Goal: Task Accomplishment & Management: Use online tool/utility

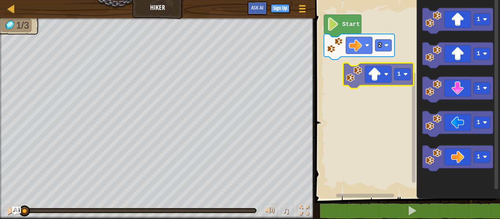
click at [372, 71] on div "2 Start 1 1 1 1 1 1" at bounding box center [406, 97] width 187 height 203
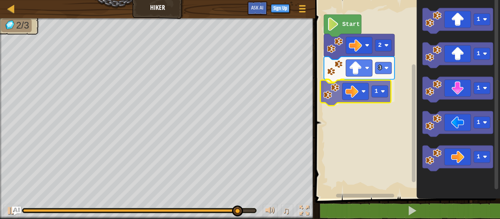
click at [355, 93] on div "Start 2 3 1 1 1 1 1 1 1" at bounding box center [406, 97] width 187 height 203
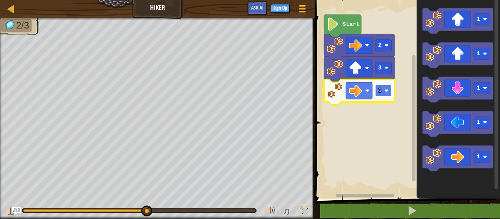
click at [387, 96] on rect "Blockly Workspace" at bounding box center [383, 91] width 16 height 12
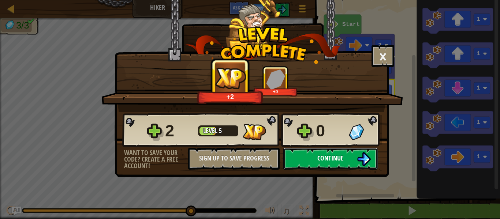
click at [326, 157] on span "Continue" at bounding box center [331, 158] width 26 height 9
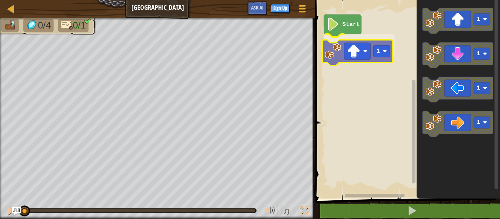
click at [343, 56] on div "Start 1 1 1 1 1 1" at bounding box center [406, 97] width 187 height 203
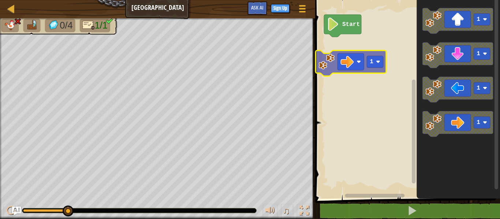
click at [338, 63] on div "Start 1 1 1 1 1" at bounding box center [406, 97] width 187 height 203
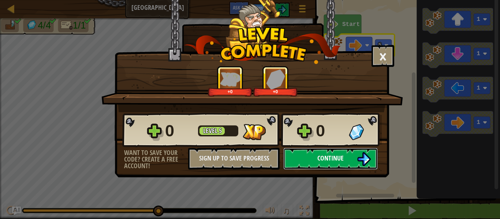
click at [331, 160] on span "Continue" at bounding box center [331, 158] width 26 height 9
